Goal: Book appointment/travel/reservation

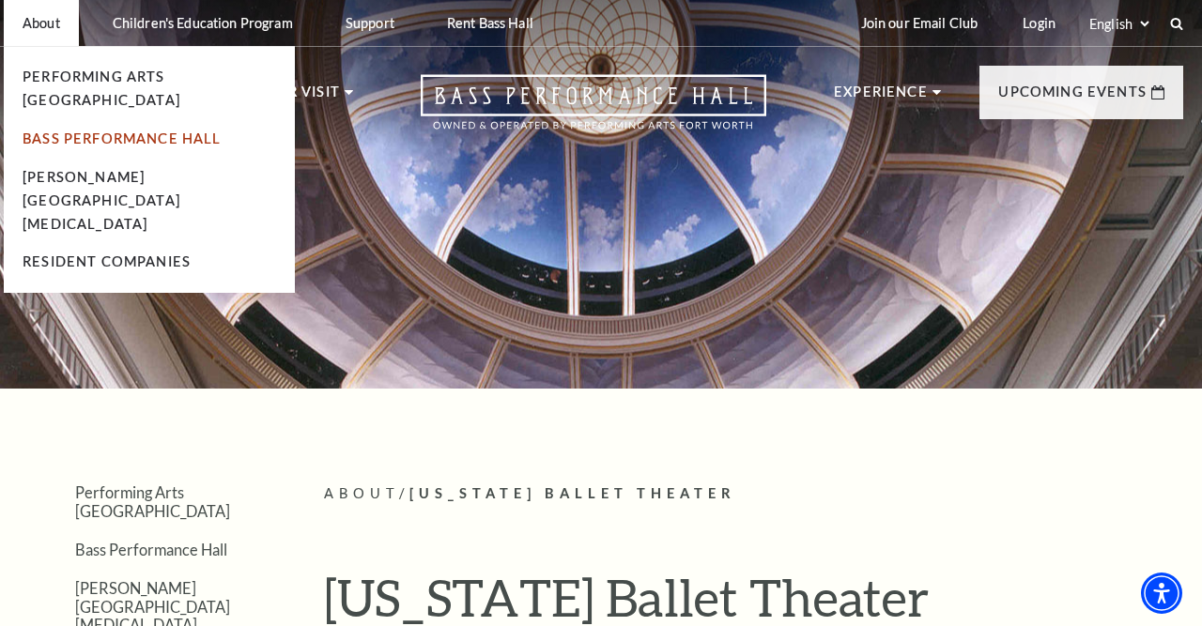
click at [80, 131] on link "Bass Performance Hall" at bounding box center [122, 139] width 199 height 16
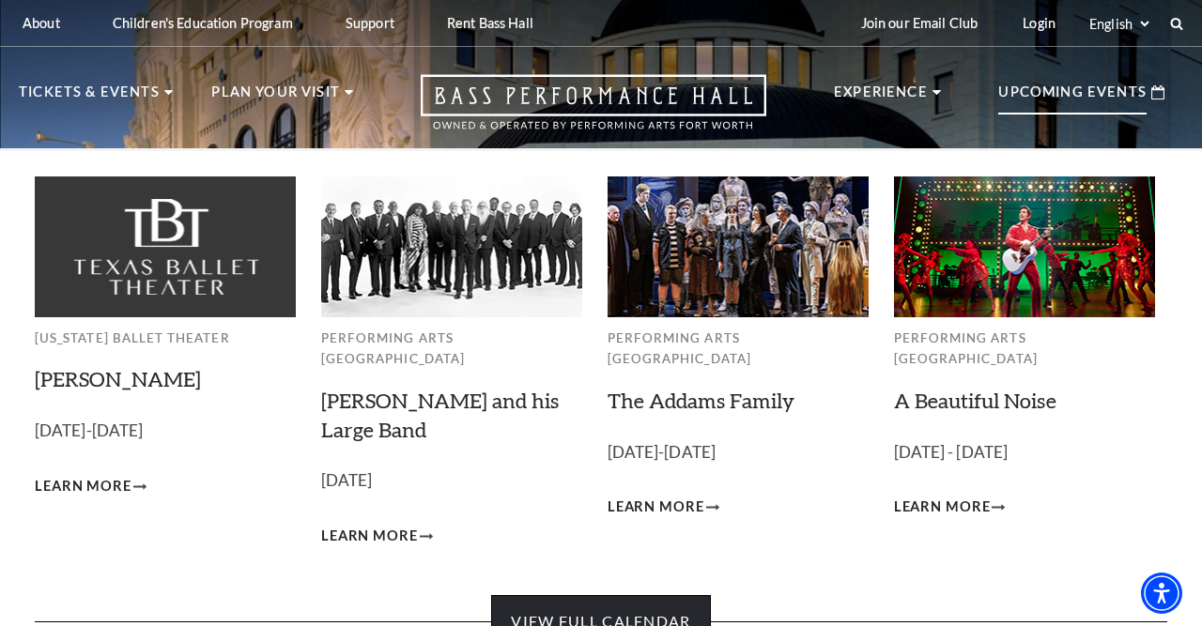
click at [570, 614] on link "View Full Calendar" at bounding box center [600, 621] width 219 height 53
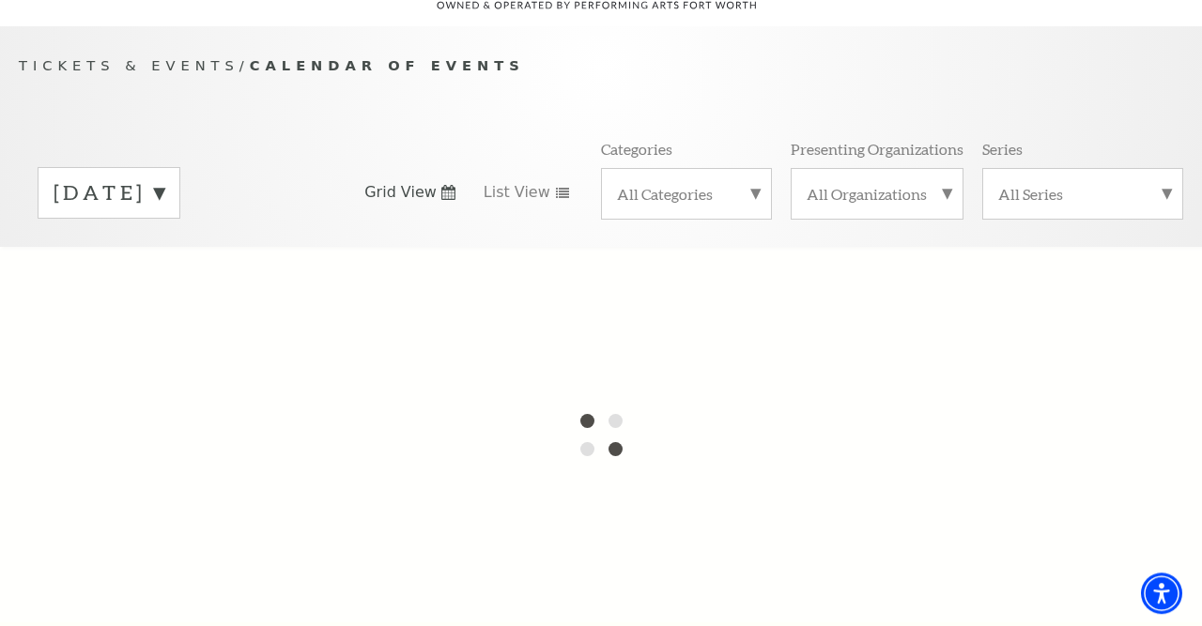
scroll to position [195, 0]
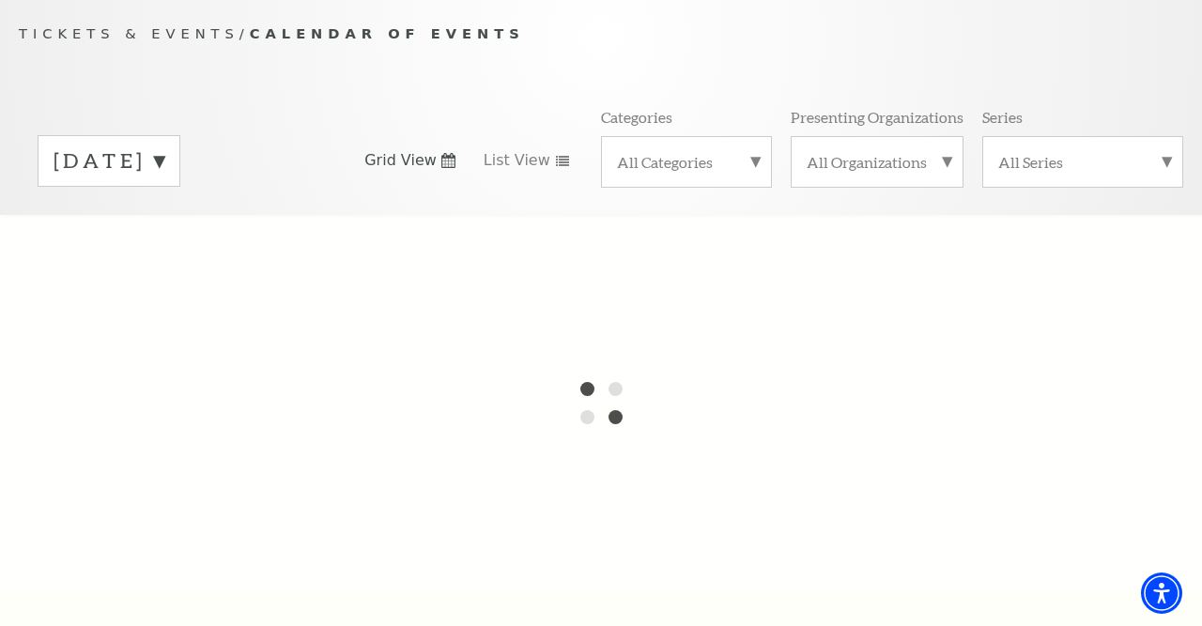
click at [164, 146] on label "[DATE]" at bounding box center [109, 160] width 111 height 29
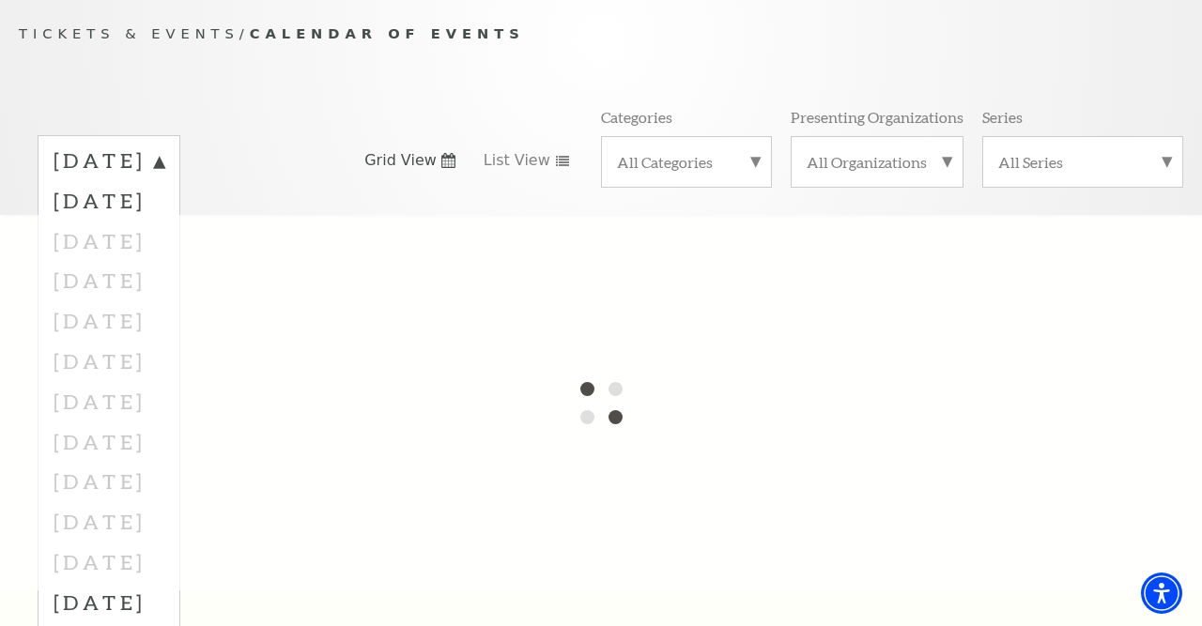
click at [208, 268] on div at bounding box center [601, 403] width 1202 height 376
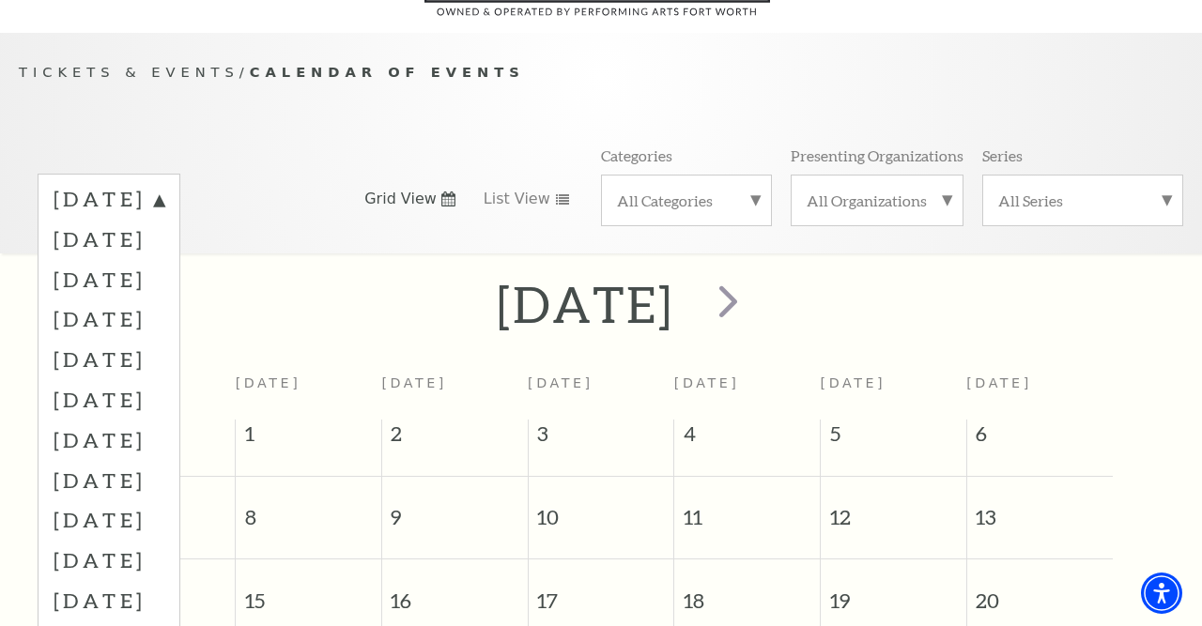
scroll to position [165, 0]
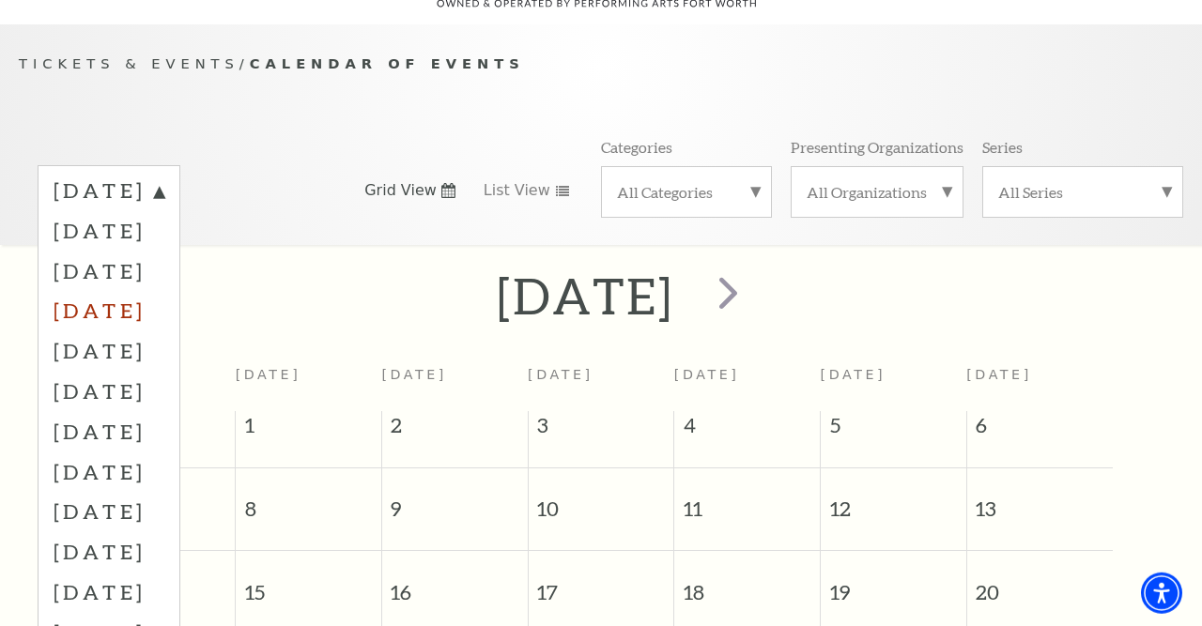
click at [164, 295] on label "[DATE]" at bounding box center [109, 310] width 111 height 40
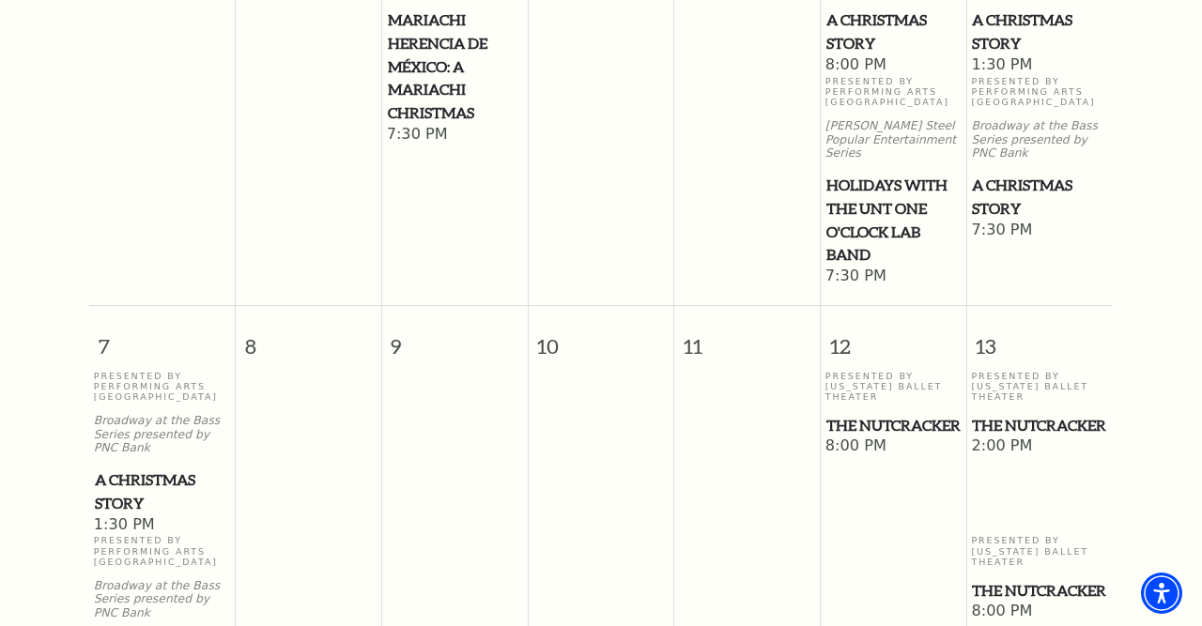
scroll to position [751, 0]
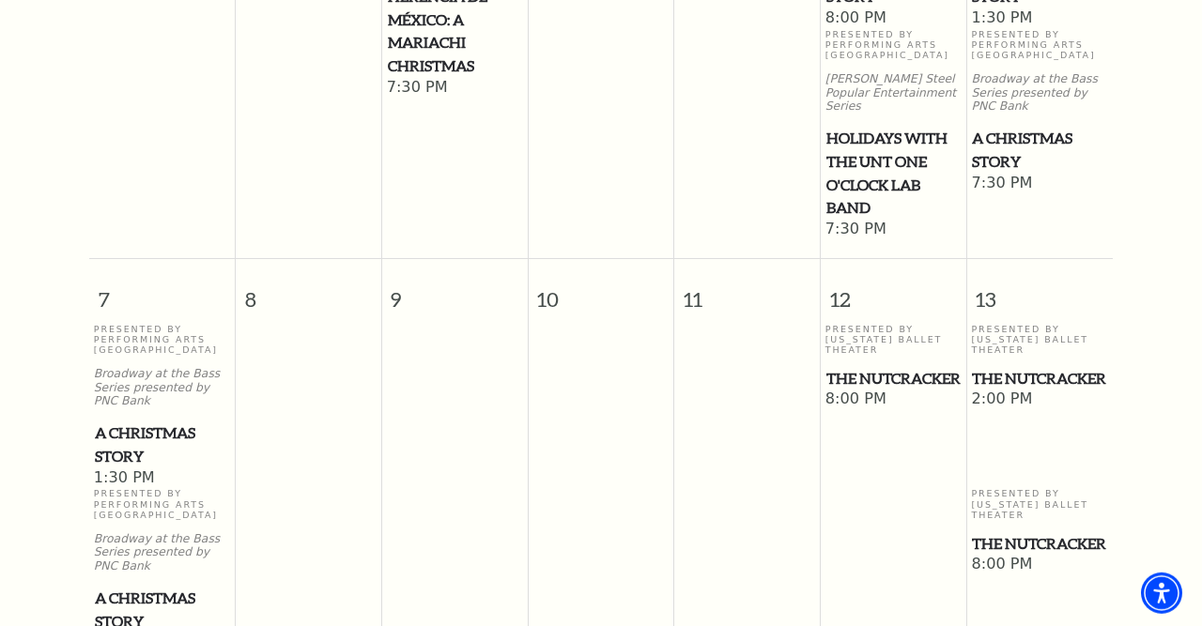
click at [848, 379] on span "The Nutcracker" at bounding box center [893, 378] width 134 height 23
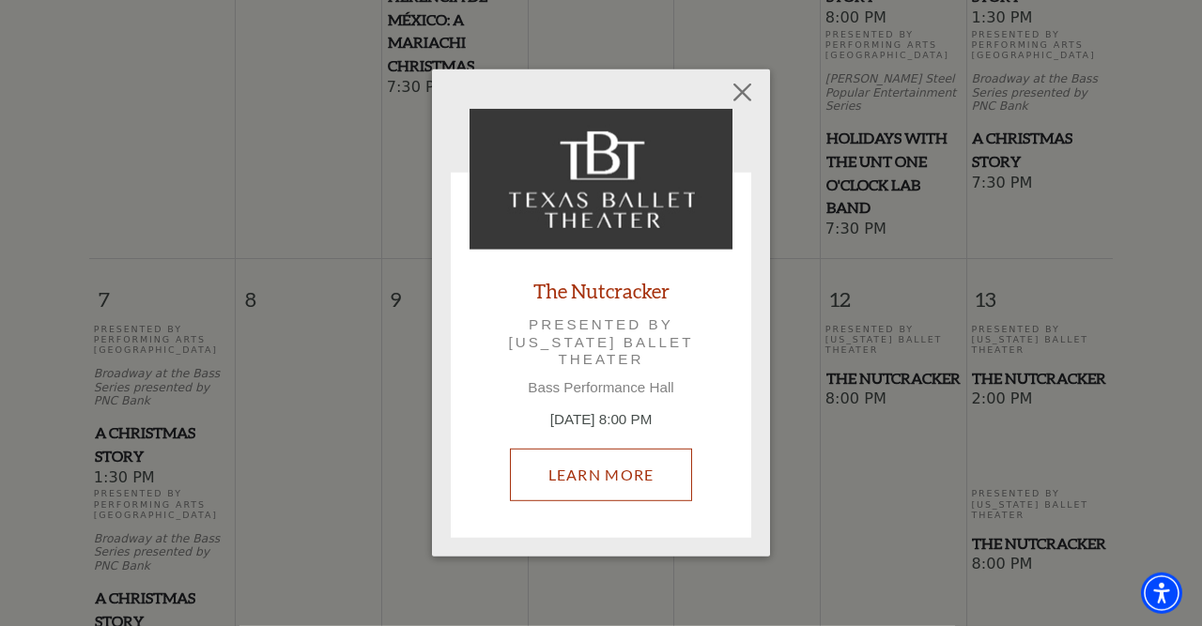
click at [579, 477] on link "Learn More" at bounding box center [601, 475] width 183 height 53
